Goal: Book appointment/travel/reservation

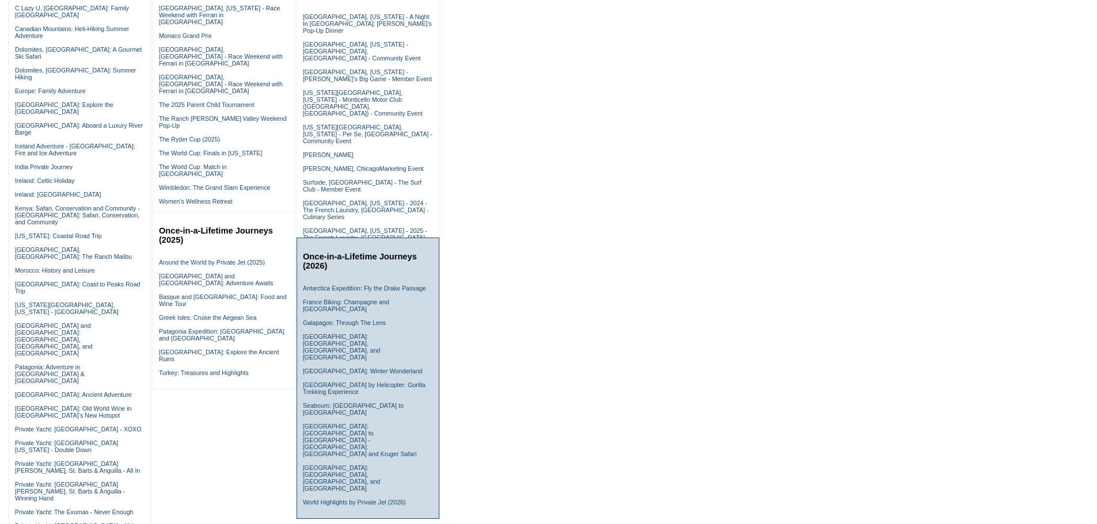
scroll to position [345, 0]
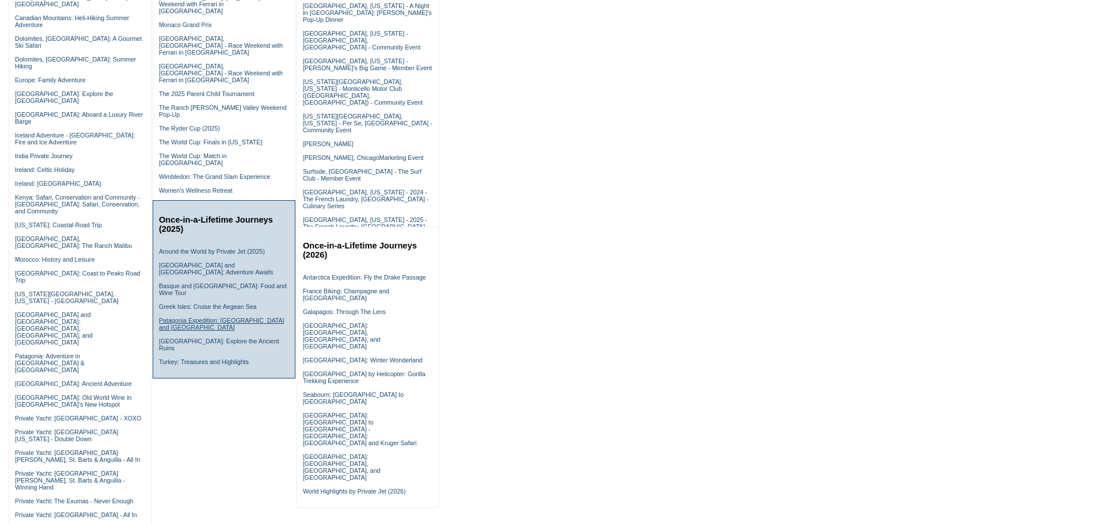
click at [222, 327] on link "Patagonia Expedition: Chile and Argentina" at bounding box center [221, 324] width 125 height 14
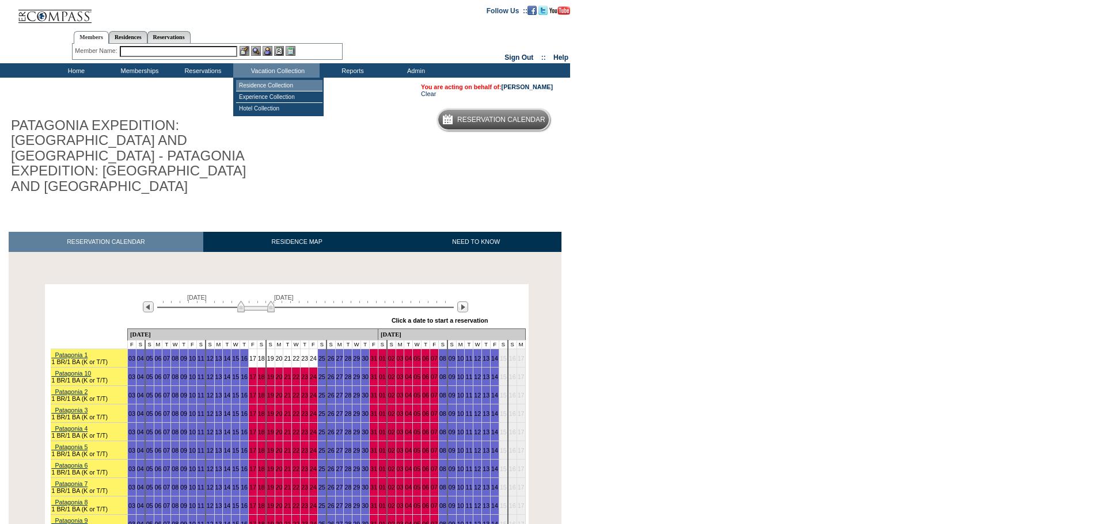
click at [279, 85] on td "Residence Collection" at bounding box center [279, 86] width 86 height 12
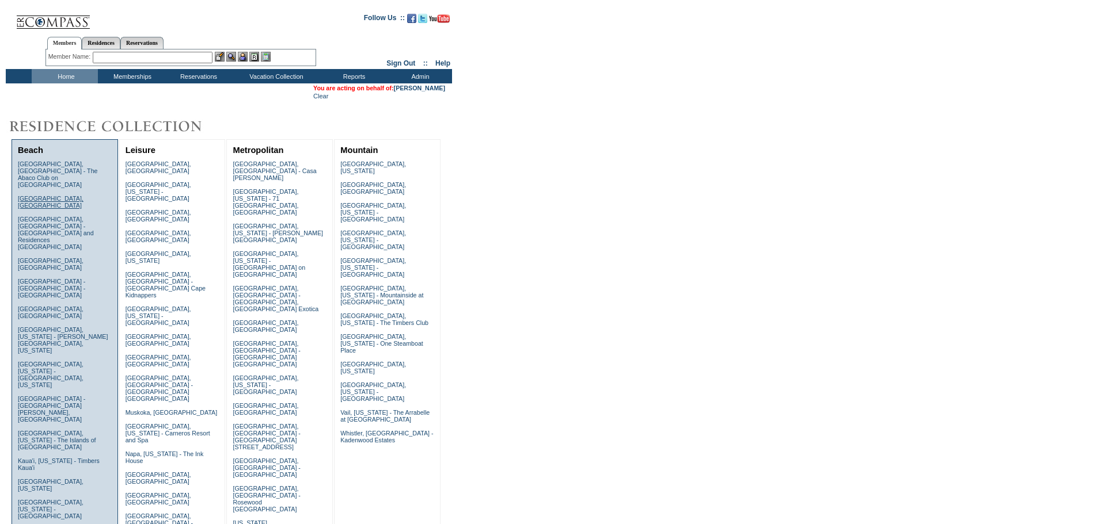
click at [53, 195] on link "[GEOGRAPHIC_DATA], [GEOGRAPHIC_DATA]" at bounding box center [51, 202] width 66 height 14
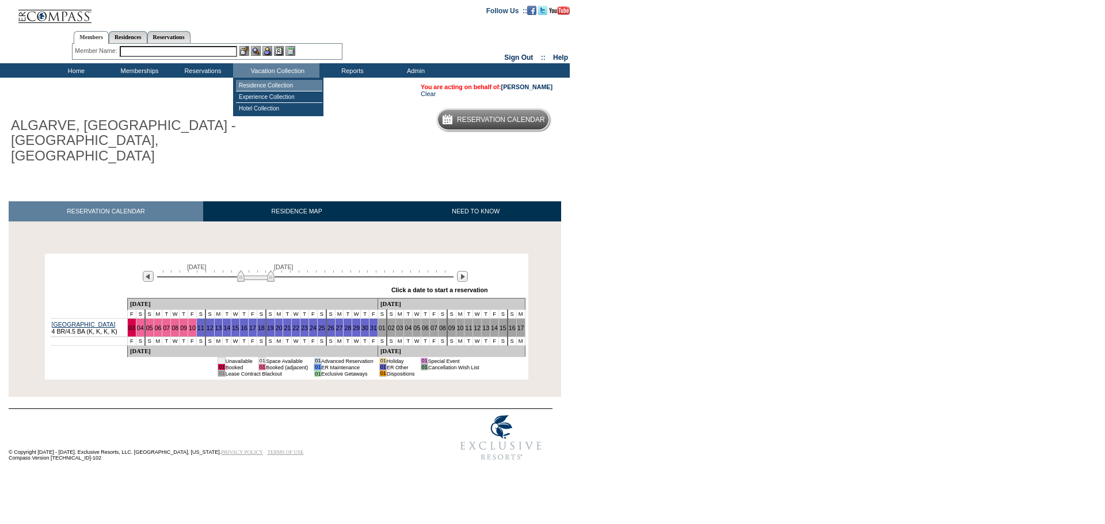
click at [278, 82] on td "Residence Collection" at bounding box center [279, 86] width 86 height 12
